Goal: Task Accomplishment & Management: Manage account settings

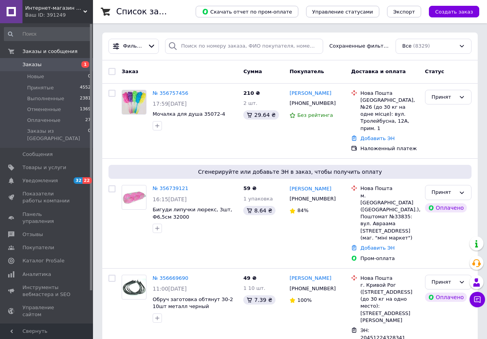
click at [168, 93] on link "№ 356757456" at bounding box center [171, 93] width 36 height 6
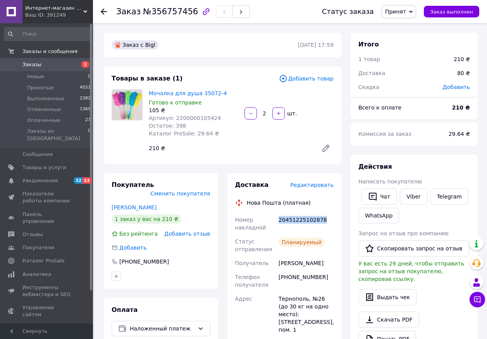
drag, startPoint x: 278, startPoint y: 218, endPoint x: 343, endPoint y: 219, distance: 65.4
click at [343, 219] on div "Доставка Редактировать Нова Пошта (платная) Номер накладной 20451225102878 Стат…" at bounding box center [285, 279] width 124 height 213
copy div "20451225102878"
click at [412, 197] on link "Viber" at bounding box center [413, 197] width 27 height 16
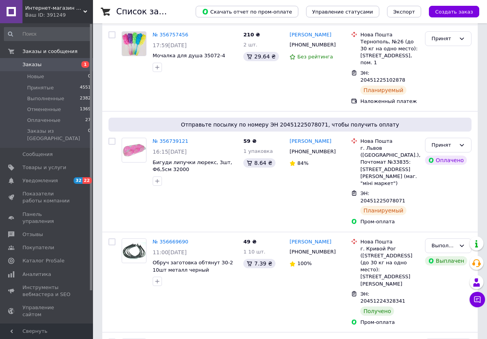
scroll to position [77, 0]
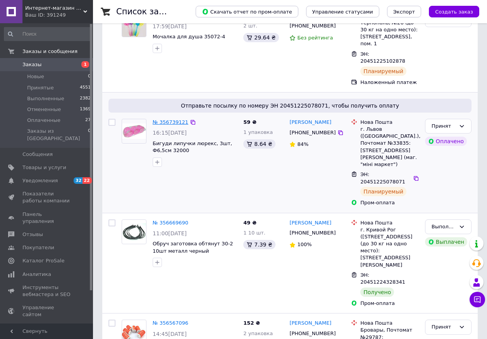
click at [178, 119] on link "№ 356739121" at bounding box center [171, 122] width 36 height 6
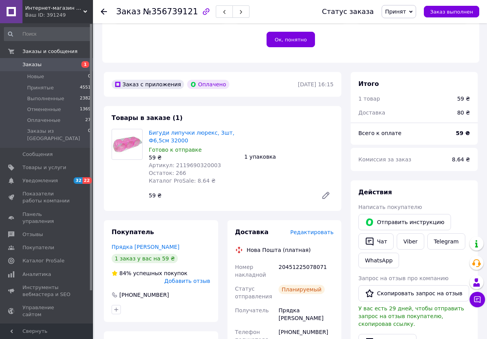
scroll to position [232, 0]
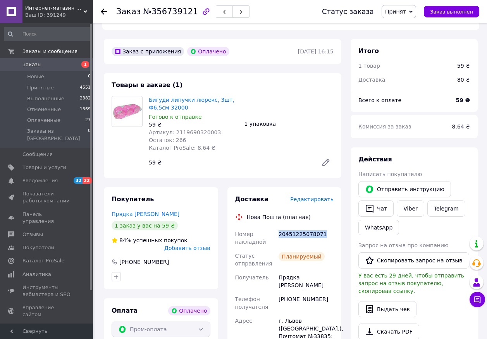
drag, startPoint x: 277, startPoint y: 216, endPoint x: 340, endPoint y: 217, distance: 62.7
click at [340, 217] on div "Доставка Редактировать Нова Пошта (платная) Номер накладной 20451225078071 Стат…" at bounding box center [284, 305] width 114 height 237
copy div "20451225078071"
click at [410, 201] on link "Viber" at bounding box center [409, 209] width 27 height 16
click at [36, 164] on span "Товары и услуги" at bounding box center [44, 167] width 44 height 7
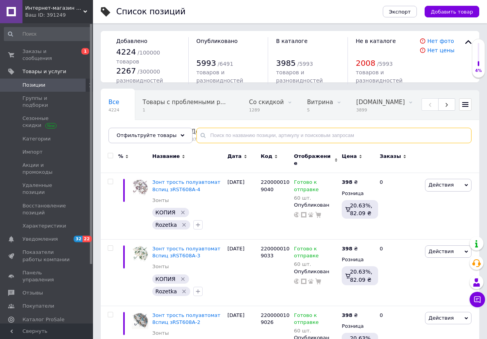
click at [211, 136] on input "text" at bounding box center [333, 135] width 275 height 15
drag, startPoint x: 201, startPoint y: 135, endPoint x: 189, endPoint y: 158, distance: 25.8
click at [201, 135] on input "text" at bounding box center [333, 135] width 275 height 15
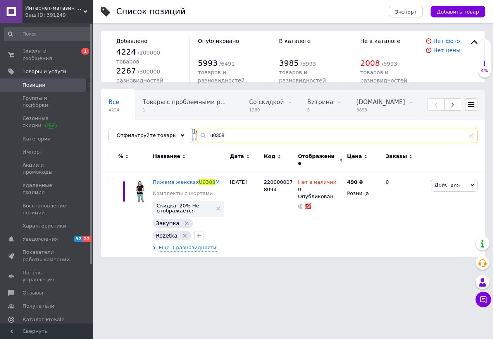
type input "u0308"
